Goal: Task Accomplishment & Management: Use online tool/utility

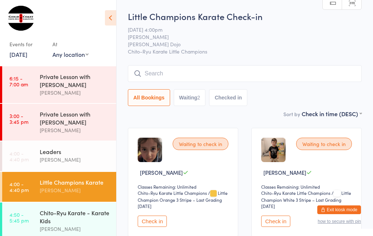
click at [55, 222] on div "Chito-Ryu Karate - Karate Kids" at bounding box center [75, 217] width 70 height 16
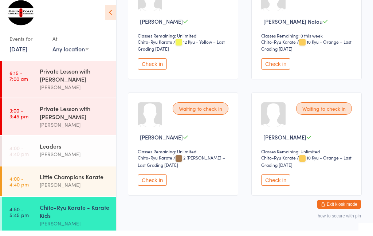
scroll to position [262, 0]
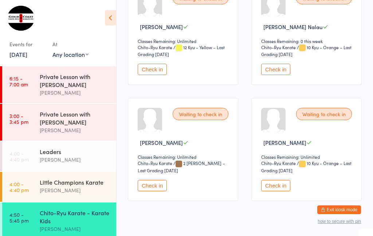
click at [63, 180] on div "Little Champions Karate [PERSON_NAME]" at bounding box center [78, 186] width 77 height 29
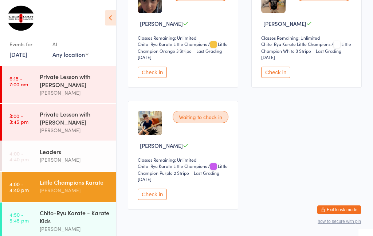
scroll to position [156, 0]
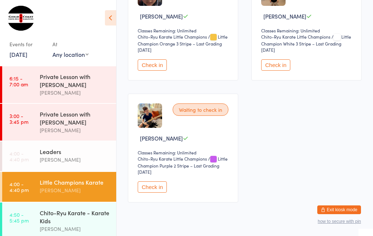
click at [153, 191] on button "Check in" at bounding box center [152, 187] width 29 height 11
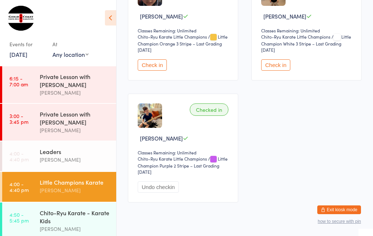
click at [89, 162] on div "[PERSON_NAME]" at bounding box center [75, 160] width 70 height 8
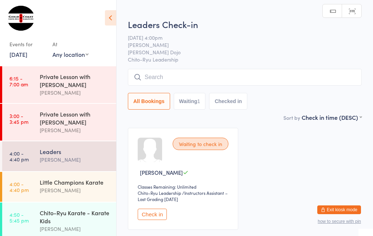
click at [304, 76] on input "search" at bounding box center [245, 77] width 234 height 17
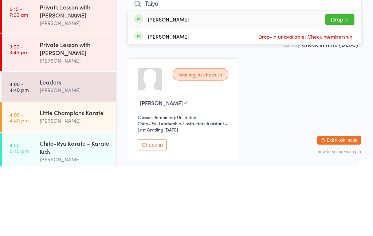
type input "Taiyo"
click at [344, 84] on button "Drop in" at bounding box center [340, 89] width 29 height 11
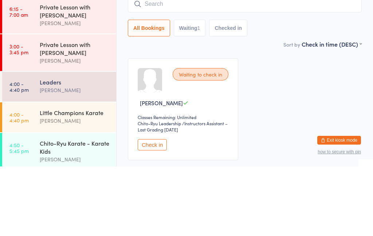
scroll to position [54, 0]
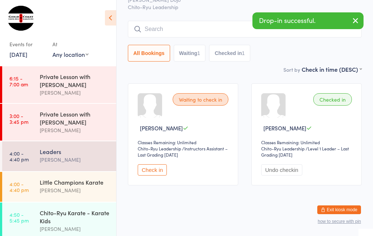
click at [28, 189] on time "4:00 - 4:40 pm" at bounding box center [18, 187] width 19 height 12
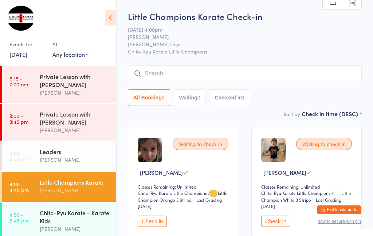
click at [57, 164] on div "[PERSON_NAME]" at bounding box center [75, 160] width 70 height 8
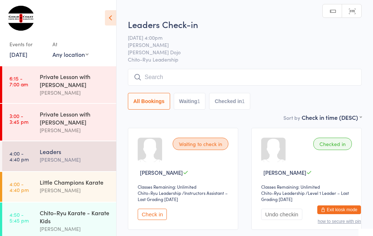
click at [155, 190] on div "Classes Remaining: Unlimited" at bounding box center [184, 187] width 93 height 6
click at [159, 218] on button "Check in" at bounding box center [152, 214] width 29 height 11
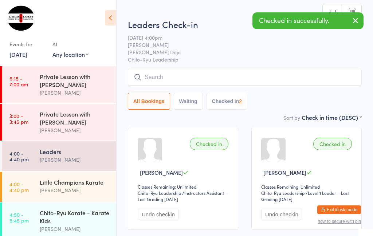
click at [62, 216] on div "Chito-Ryu Karate - Karate Kids" at bounding box center [75, 217] width 70 height 16
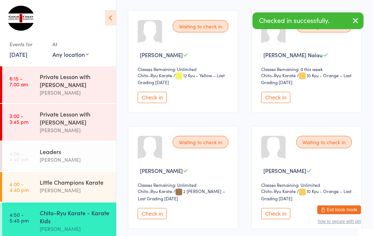
scroll to position [232, 0]
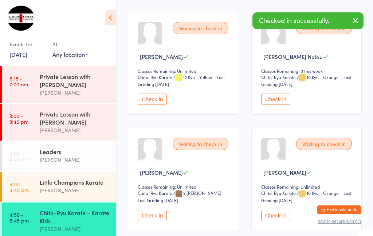
click at [152, 221] on button "Check in" at bounding box center [152, 215] width 29 height 11
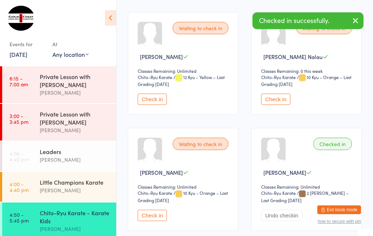
click at [48, 152] on div "Leaders" at bounding box center [75, 152] width 70 height 8
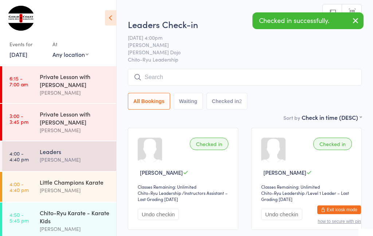
click at [294, 79] on input "search" at bounding box center [245, 77] width 234 height 17
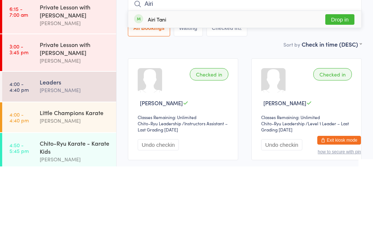
type input "Airi"
click at [350, 84] on button "Drop in" at bounding box center [340, 89] width 29 height 11
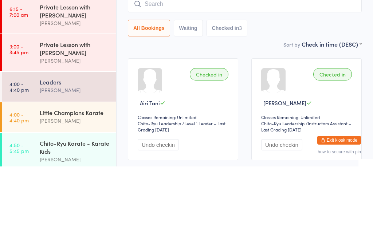
scroll to position [70, 0]
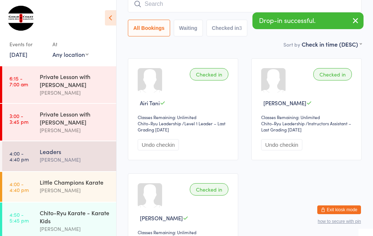
click at [62, 186] on div "Little Champions Karate" at bounding box center [75, 182] width 70 height 8
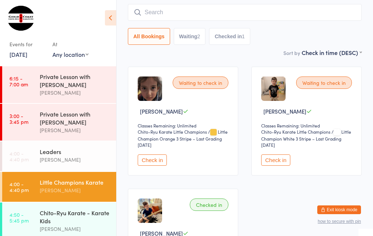
scroll to position [61, 0]
click at [163, 11] on input "search" at bounding box center [245, 12] width 234 height 17
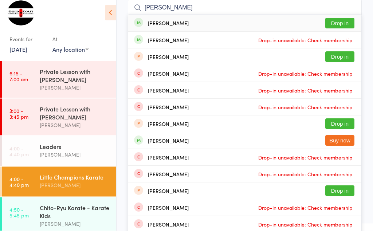
type input "[PERSON_NAME]"
click at [346, 23] on button "Drop in" at bounding box center [340, 28] width 29 height 11
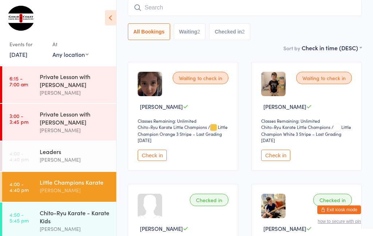
click at [279, 158] on button "Check in" at bounding box center [275, 155] width 29 height 11
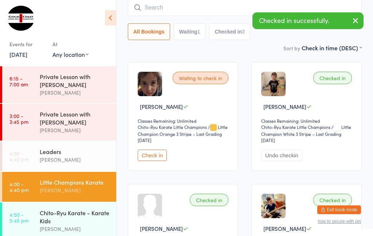
click at [154, 159] on button "Check in" at bounding box center [152, 155] width 29 height 11
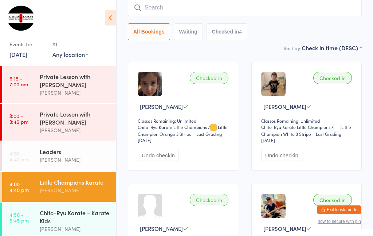
click at [163, 10] on input "search" at bounding box center [245, 7] width 234 height 17
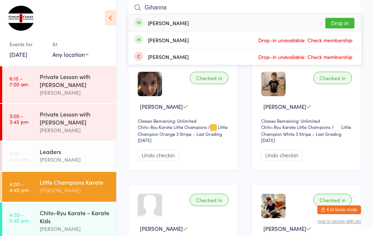
type input "Gihanna"
click at [187, 23] on div "[PERSON_NAME]" at bounding box center [168, 23] width 41 height 6
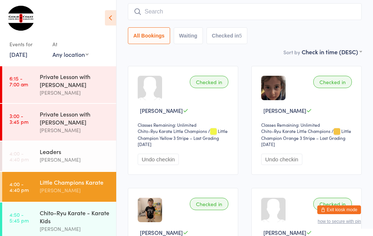
scroll to position [59, 0]
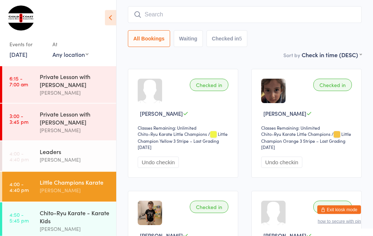
click at [203, 8] on input "search" at bounding box center [245, 15] width 234 height 17
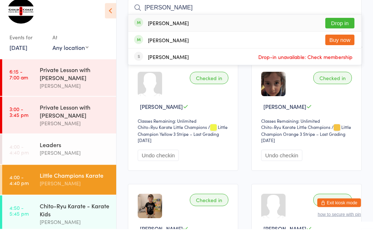
type input "[PERSON_NAME]"
click at [340, 25] on button "Drop in" at bounding box center [340, 30] width 29 height 11
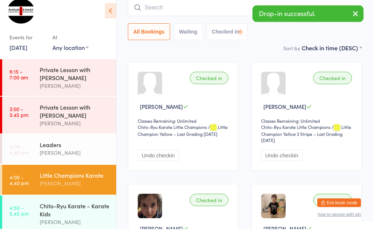
click at [229, 41] on button "Checked in 6" at bounding box center [227, 39] width 41 height 17
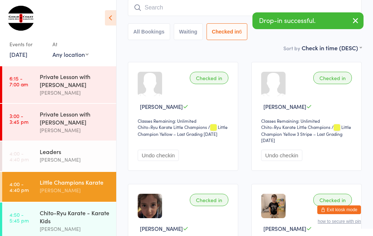
click at [356, 22] on icon "button" at bounding box center [356, 20] width 9 height 9
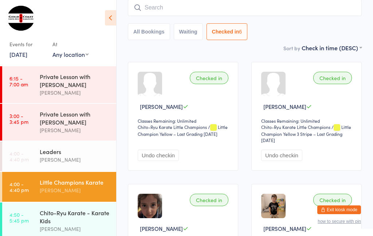
click at [87, 221] on div "Chito-Ryu Karate - Karate Kids" at bounding box center [75, 217] width 70 height 16
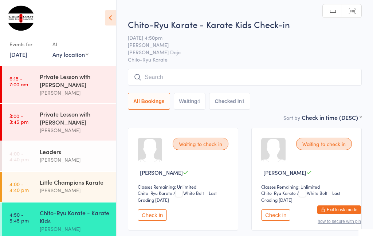
click at [83, 222] on div "Chito-Ryu Karate - Karate Kids" at bounding box center [75, 217] width 70 height 16
click at [264, 79] on input "search" at bounding box center [245, 77] width 234 height 17
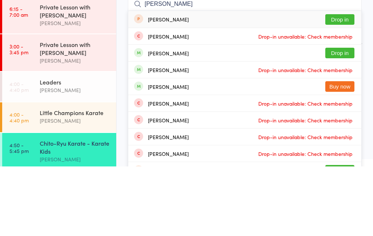
type input "[PERSON_NAME]"
click at [340, 117] on button "Drop in" at bounding box center [340, 122] width 29 height 11
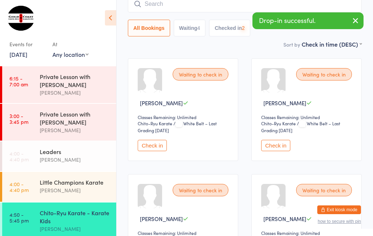
click at [346, 21] on div "Drop-in successful." at bounding box center [308, 20] width 111 height 17
click at [355, 21] on icon "button" at bounding box center [356, 20] width 9 height 9
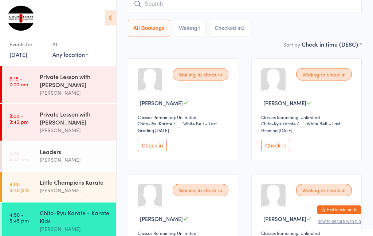
click at [283, 146] on button "Check in" at bounding box center [275, 145] width 29 height 11
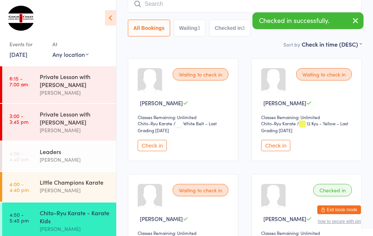
click at [280, 148] on button "Check in" at bounding box center [275, 145] width 29 height 11
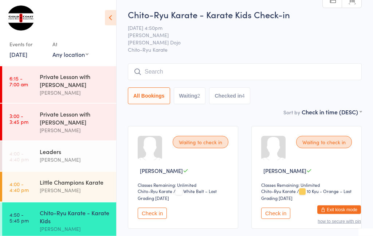
scroll to position [0, 0]
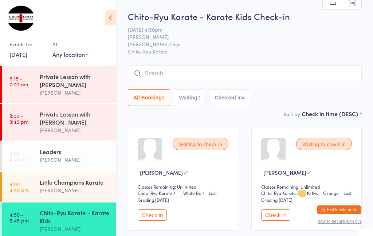
click at [317, 81] on input "search" at bounding box center [245, 73] width 234 height 17
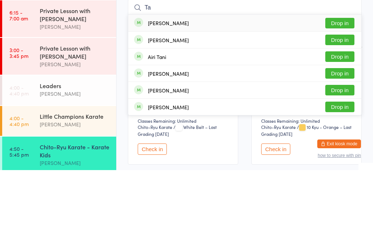
type input "Ta"
click at [341, 101] on button "Drop in" at bounding box center [340, 106] width 29 height 11
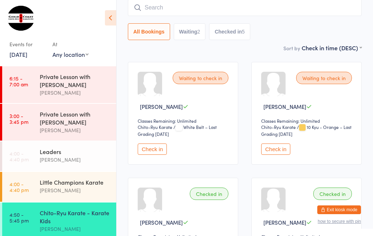
click at [154, 7] on input "search" at bounding box center [245, 7] width 234 height 17
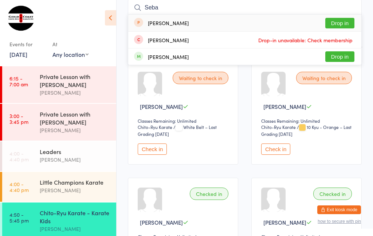
type input "Seba"
click at [340, 58] on button "Drop in" at bounding box center [340, 56] width 29 height 11
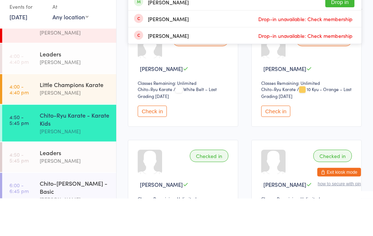
scroll to position [60, 0]
type input "asht"
click at [221, 103] on div "[PERSON_NAME]" at bounding box center [184, 107] width 93 height 8
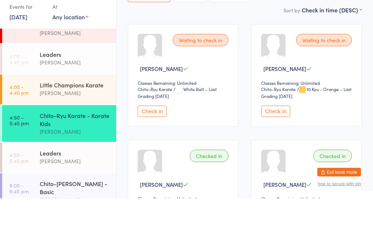
scroll to position [104, 0]
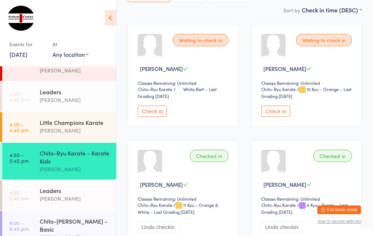
click at [81, 161] on div "Chito-Ryu Karate - Karate Kids" at bounding box center [75, 157] width 70 height 16
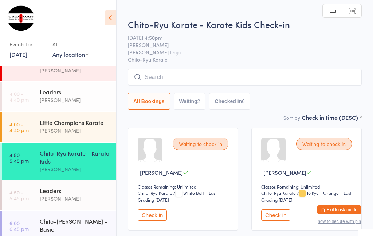
click at [184, 76] on input "search" at bounding box center [245, 77] width 234 height 17
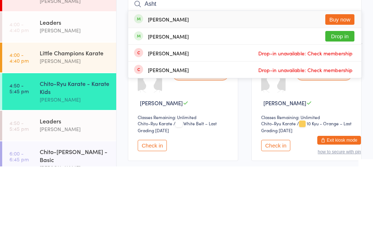
type input "Asht"
click at [339, 101] on button "Drop in" at bounding box center [340, 106] width 29 height 11
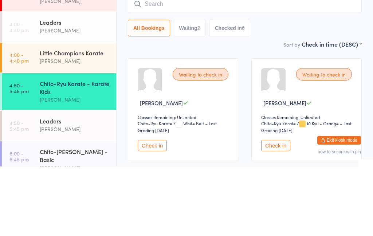
scroll to position [70, 0]
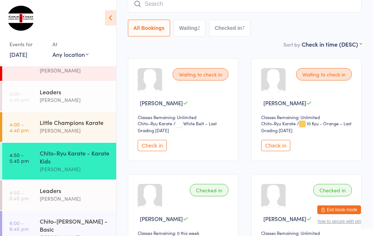
click at [157, 8] on input "search" at bounding box center [245, 4] width 234 height 17
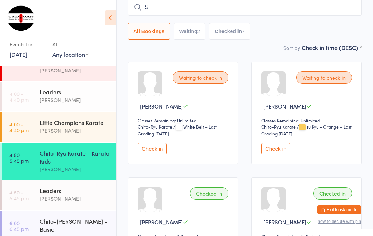
scroll to position [66, 0]
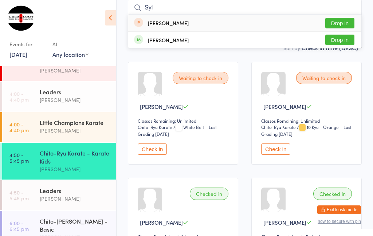
type input "Syl"
click at [341, 41] on button "Drop in" at bounding box center [340, 40] width 29 height 11
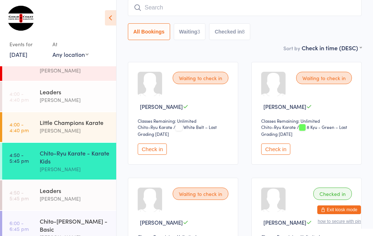
click at [303, 14] on input "search" at bounding box center [245, 7] width 234 height 17
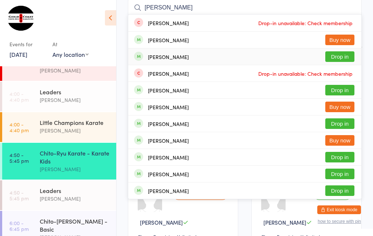
type input "[PERSON_NAME]"
click at [157, 60] on div "[PERSON_NAME]" at bounding box center [168, 57] width 41 height 6
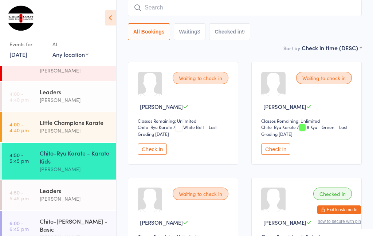
scroll to position [74, 0]
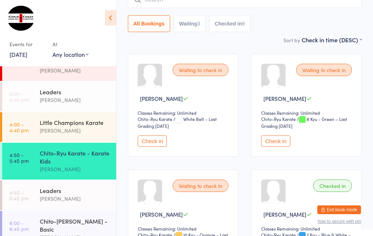
click at [159, 144] on button "Check in" at bounding box center [152, 141] width 29 height 11
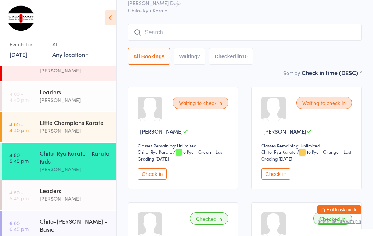
scroll to position [30, 0]
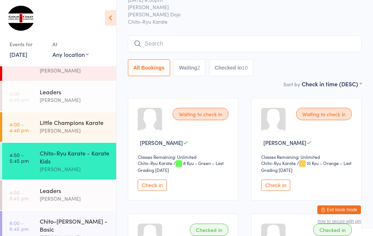
click at [151, 190] on button "Check in" at bounding box center [152, 185] width 29 height 11
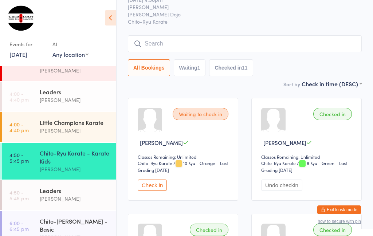
click at [222, 46] on input "search" at bounding box center [245, 43] width 234 height 17
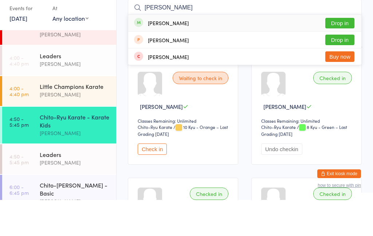
scroll to position [66, 0]
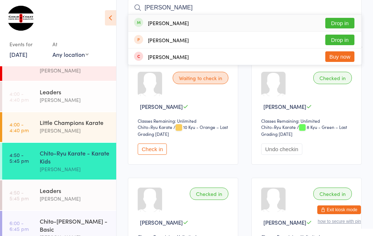
type input "[PERSON_NAME]"
click at [345, 19] on button "Drop in" at bounding box center [340, 23] width 29 height 11
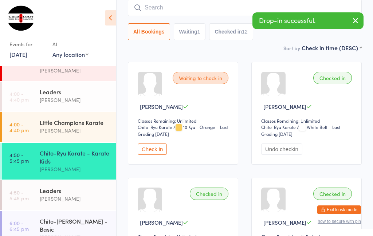
click at [85, 162] on div "Chito-Ryu Karate - Karate Kids" at bounding box center [75, 157] width 70 height 16
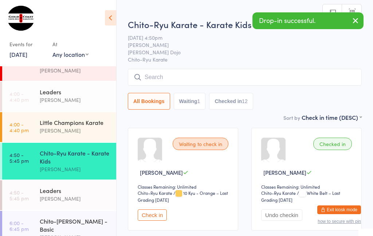
click at [183, 80] on input "search" at bounding box center [245, 77] width 234 height 17
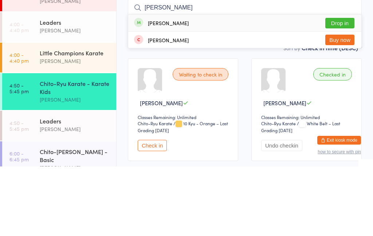
type input "[PERSON_NAME]"
click at [346, 88] on button "Drop in" at bounding box center [340, 93] width 29 height 11
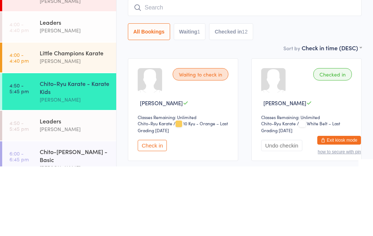
scroll to position [70, 0]
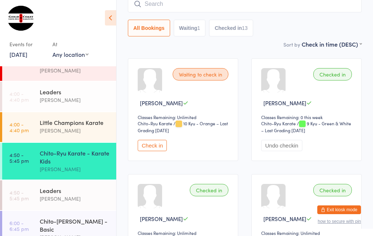
click at [292, 5] on input "search" at bounding box center [245, 4] width 234 height 17
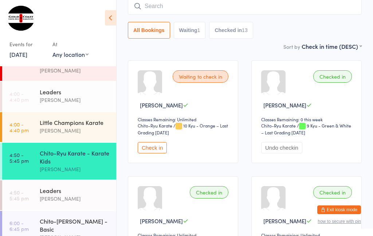
scroll to position [66, 0]
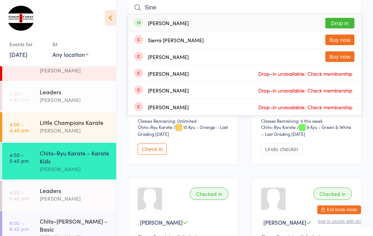
type input "Sine"
click at [347, 20] on button "Drop in" at bounding box center [340, 23] width 29 height 11
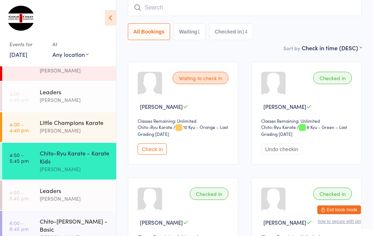
click at [214, 11] on input "search" at bounding box center [245, 7] width 234 height 17
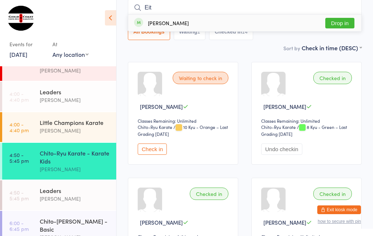
type input "Eit"
click at [348, 23] on button "Drop in" at bounding box center [340, 23] width 29 height 11
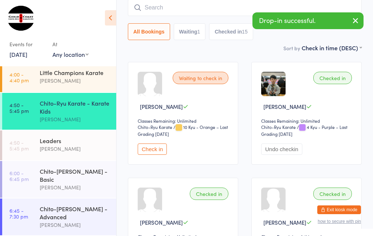
scroll to position [117, 0]
click at [85, 176] on div "Chito-[PERSON_NAME] - Basic" at bounding box center [75, 175] width 70 height 16
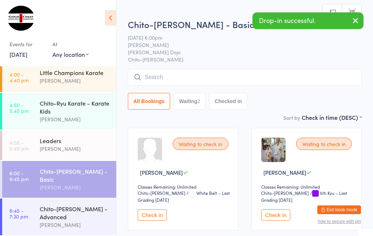
click at [242, 77] on input "search" at bounding box center [245, 77] width 234 height 17
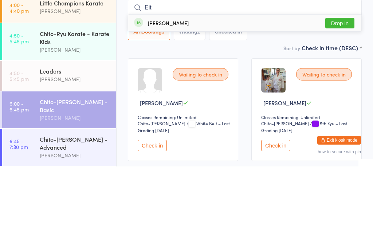
type input "Eit"
click at [344, 88] on button "Drop in" at bounding box center [340, 93] width 29 height 11
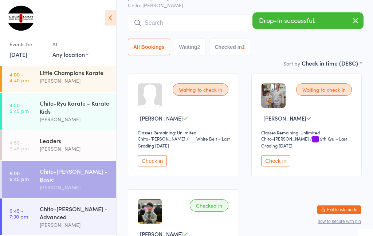
click at [85, 104] on div "Chito-Ryu Karate - Karate Kids" at bounding box center [75, 107] width 70 height 16
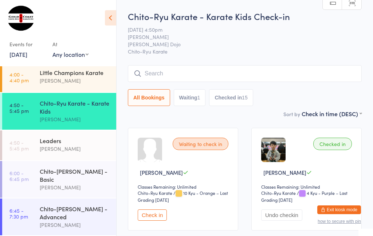
click at [288, 71] on input "search" at bounding box center [245, 73] width 234 height 17
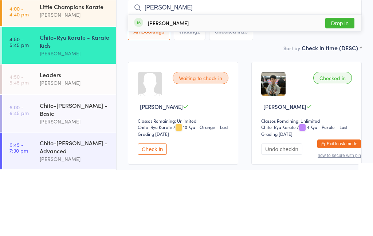
type input "[PERSON_NAME]"
click at [346, 84] on button "Drop in" at bounding box center [340, 89] width 29 height 11
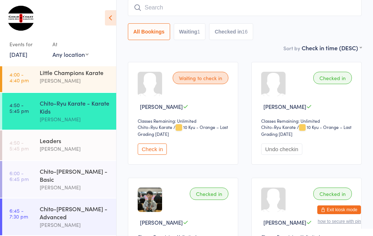
click at [156, 153] on button "Check in" at bounding box center [152, 149] width 29 height 11
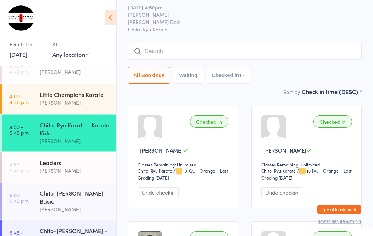
scroll to position [0, 0]
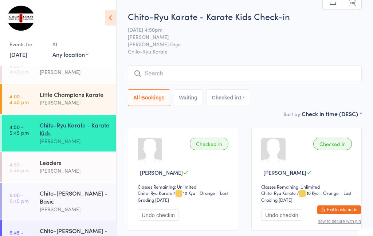
click at [290, 75] on input "search" at bounding box center [245, 73] width 234 height 17
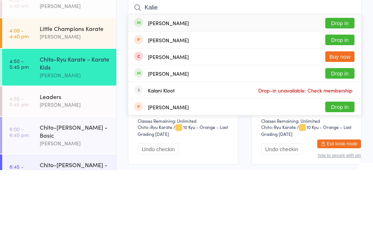
type input "Kalie"
click at [343, 84] on button "Drop in" at bounding box center [340, 89] width 29 height 11
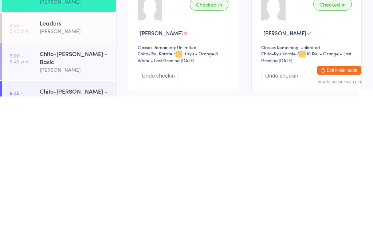
scroll to position [140, 0]
